Goal: Check status: Check status

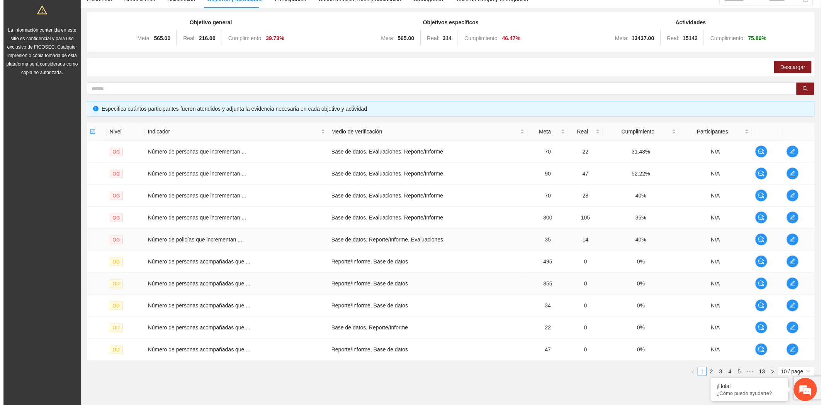
scroll to position [99, 0]
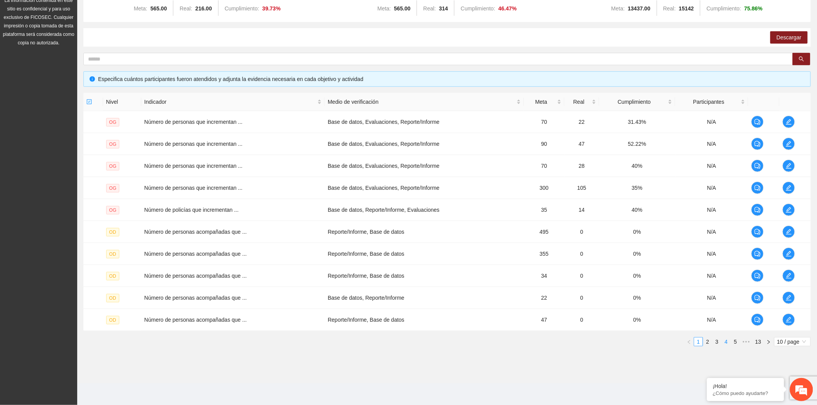
click at [728, 341] on link "4" at bounding box center [726, 342] width 8 height 8
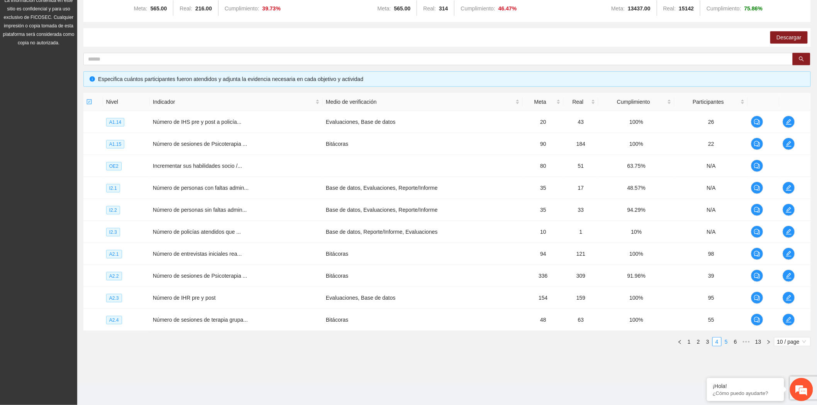
click at [730, 341] on link "5" at bounding box center [726, 342] width 8 height 8
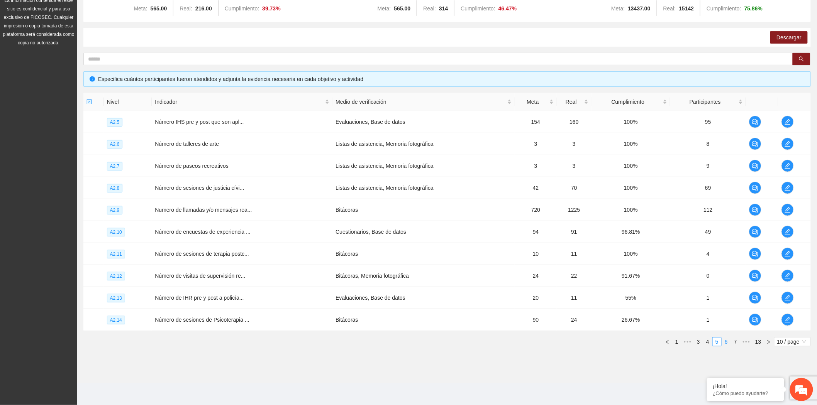
click at [730, 341] on link "6" at bounding box center [726, 342] width 8 height 8
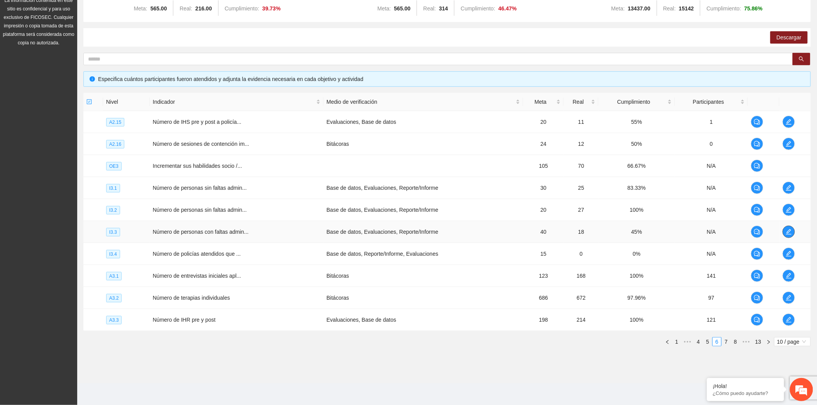
click at [788, 231] on icon "edit" at bounding box center [789, 232] width 6 height 6
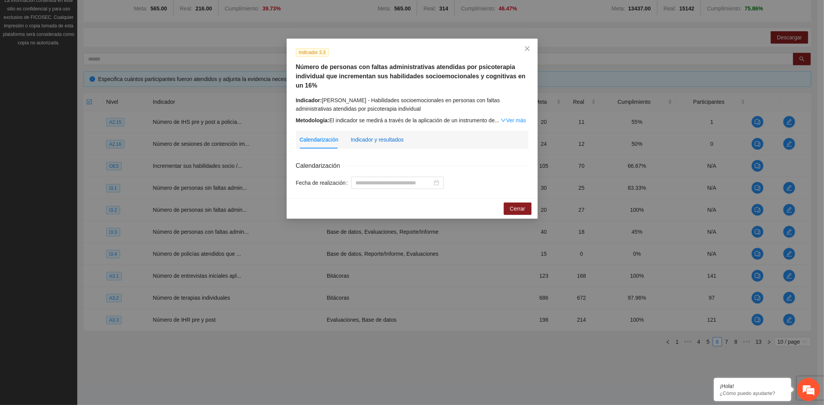
click at [388, 139] on div "Indicador y resultados" at bounding box center [377, 140] width 53 height 8
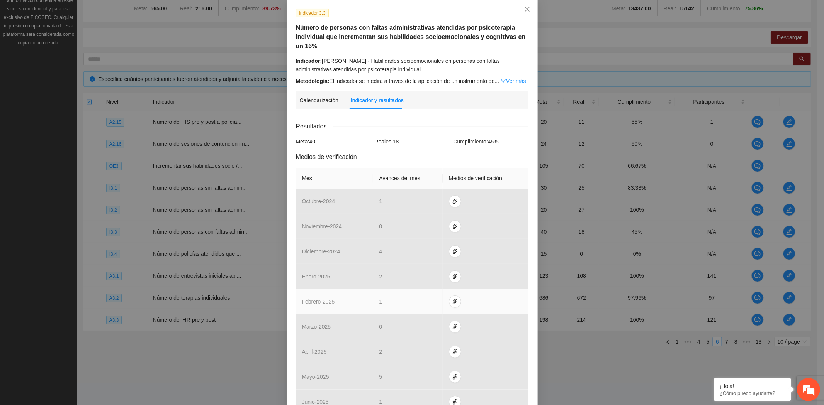
scroll to position [200, 0]
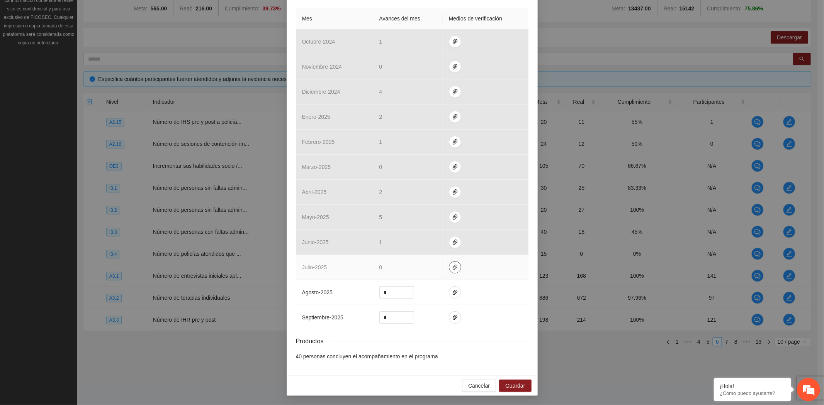
click at [453, 268] on icon "paper-clip" at bounding box center [455, 267] width 5 height 5
click at [452, 265] on icon "paper-clip" at bounding box center [455, 268] width 6 height 6
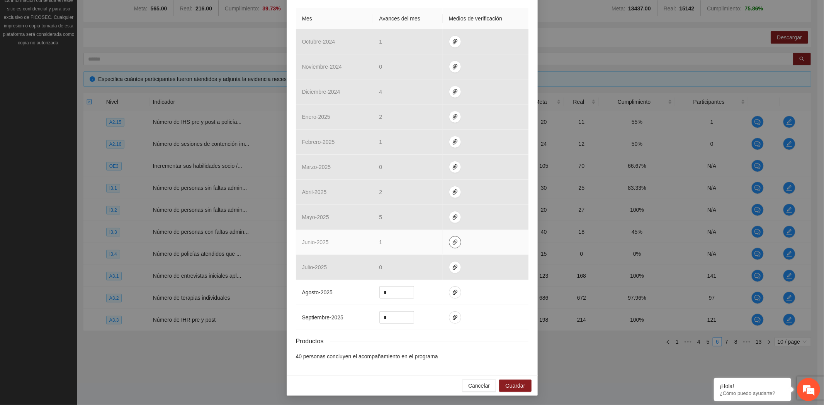
click at [452, 241] on icon "paper-clip" at bounding box center [455, 242] width 6 height 6
click at [434, 220] on link "I3.3_Con_Falta_TI_ok.zip" at bounding box center [452, 220] width 110 height 8
click at [436, 220] on link "I3.3_Con_Falta_TI_ok.zip" at bounding box center [452, 220] width 110 height 8
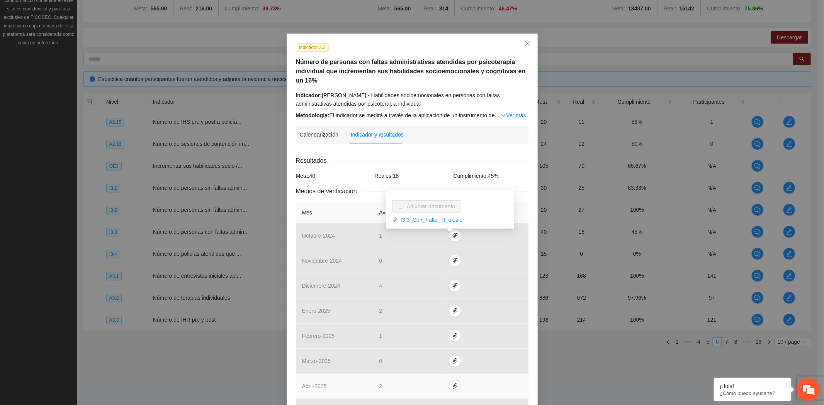
scroll to position [0, 0]
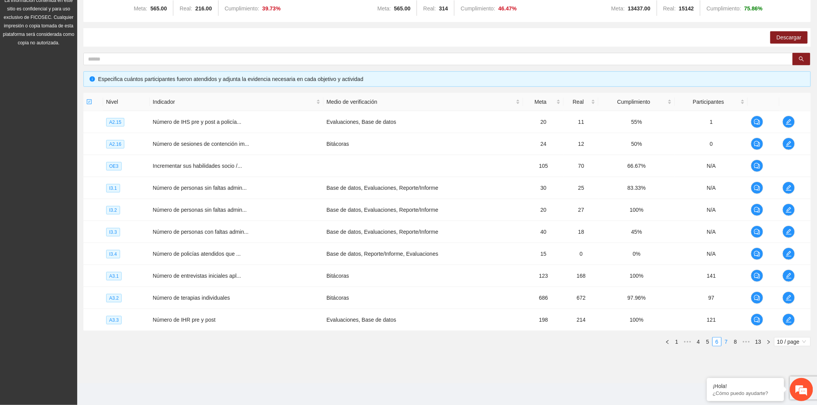
click at [728, 342] on link "7" at bounding box center [726, 342] width 8 height 8
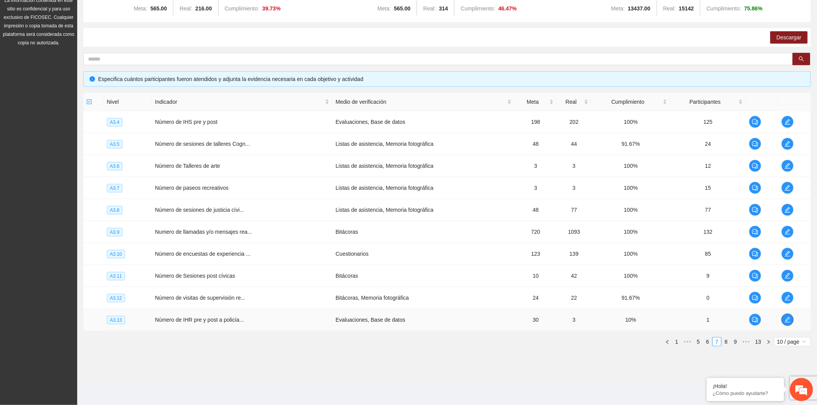
click at [787, 318] on icon "edit" at bounding box center [788, 320] width 6 height 6
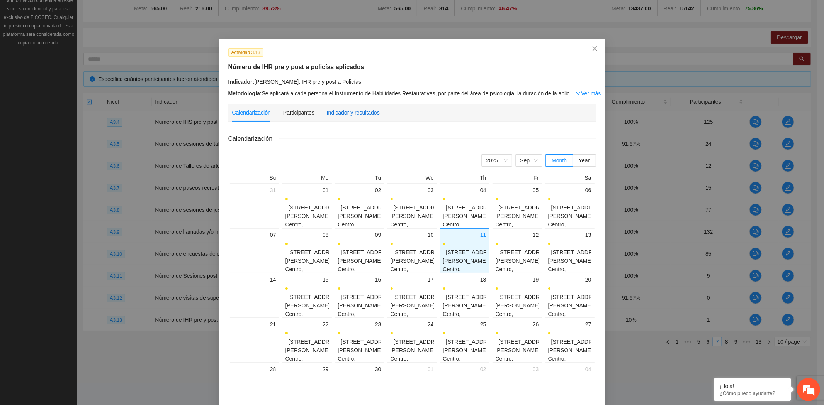
click at [343, 109] on div "Indicador y resultados" at bounding box center [353, 113] width 53 height 8
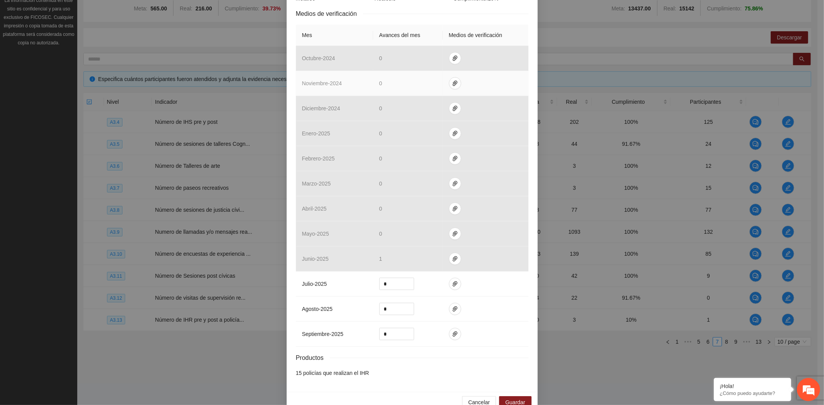
scroll to position [173, 0]
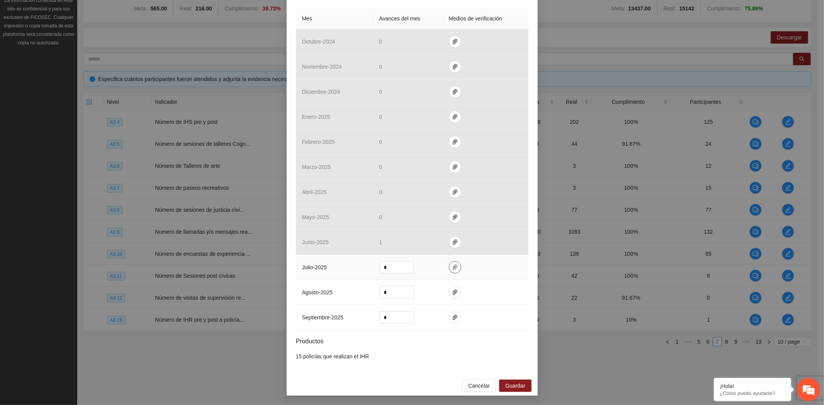
click at [452, 265] on icon "paper-clip" at bounding box center [455, 268] width 6 height 6
click at [452, 242] on link "d5d4b523-e544-499b-8517-71e6e1df108c-3.13_Observa_Junio.zip" at bounding box center [447, 245] width 101 height 8
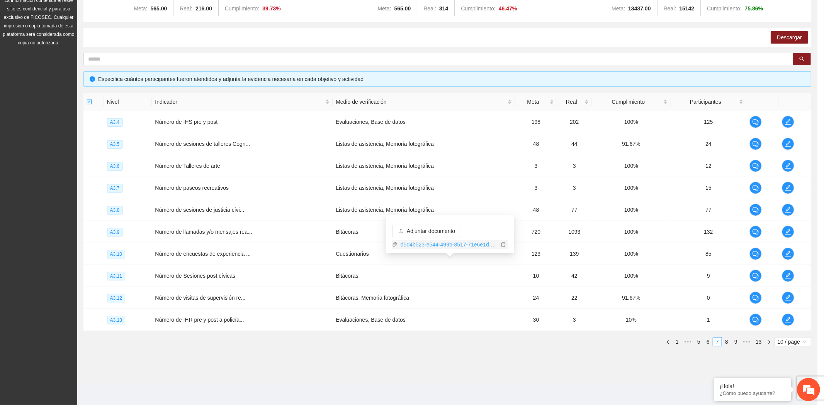
scroll to position [134, 0]
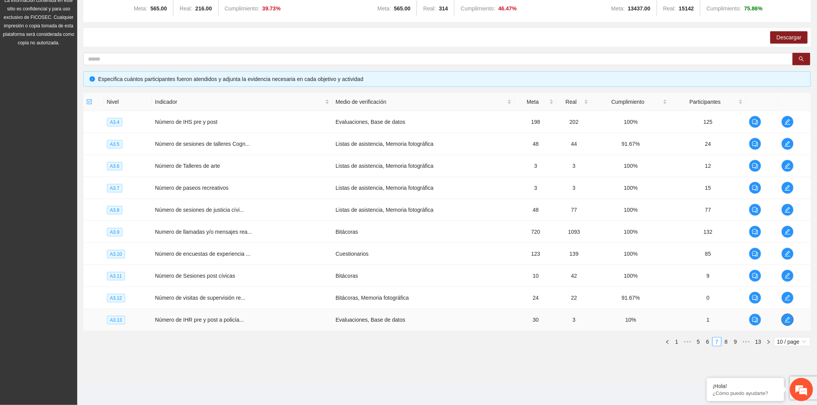
click at [785, 318] on icon "edit" at bounding box center [788, 320] width 6 height 6
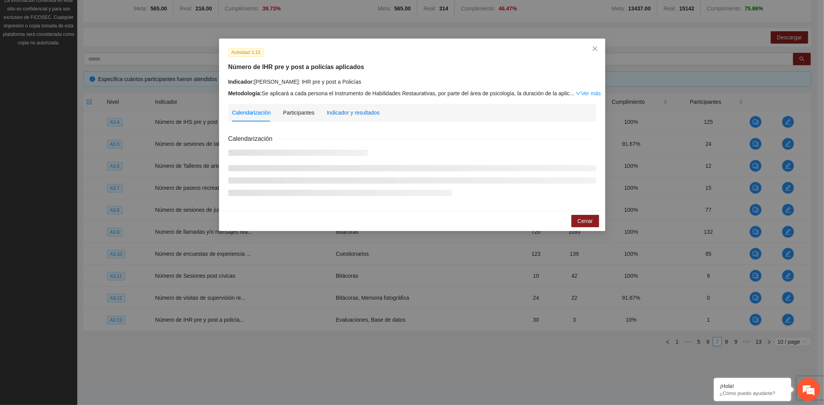
click at [366, 114] on div "Indicador y resultados" at bounding box center [353, 113] width 53 height 8
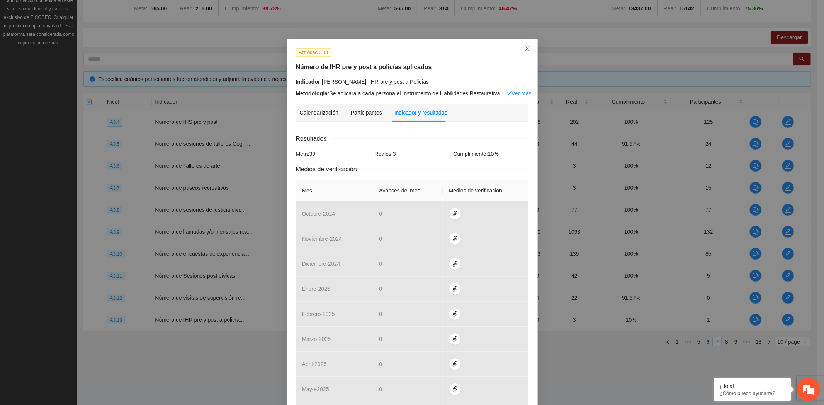
scroll to position [173, 0]
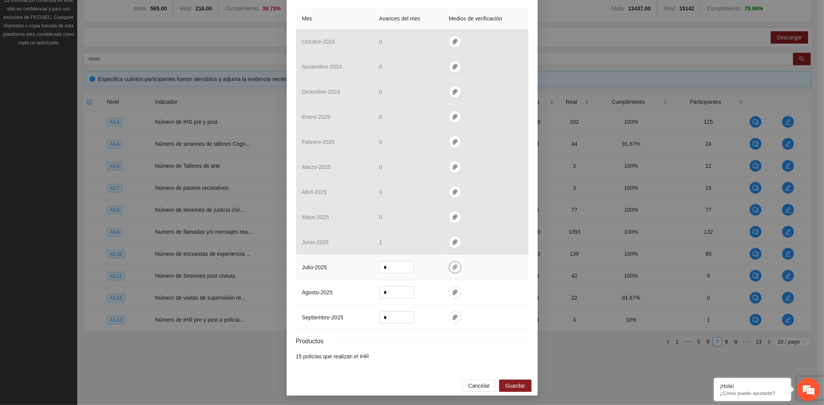
click at [452, 265] on icon "paper-clip" at bounding box center [455, 268] width 6 height 6
